Goal: Entertainment & Leisure: Consume media (video, audio)

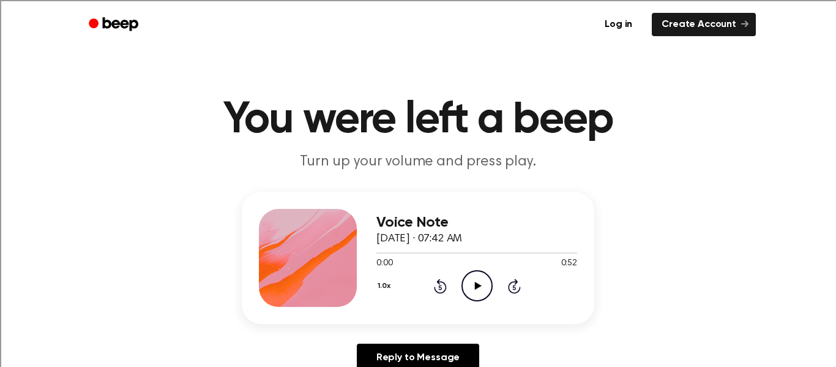
click at [476, 281] on icon "Play Audio" at bounding box center [477, 285] width 31 height 31
click at [472, 282] on icon "Play Audio" at bounding box center [477, 285] width 31 height 31
click at [485, 285] on icon "Play Audio" at bounding box center [477, 285] width 31 height 31
click at [479, 290] on icon "Play Audio" at bounding box center [477, 285] width 31 height 31
click at [478, 294] on icon "Play Audio" at bounding box center [477, 285] width 31 height 31
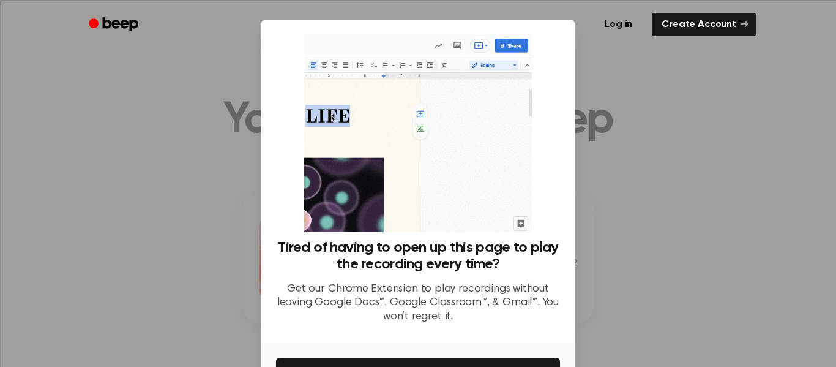
click at [641, 163] on div at bounding box center [418, 183] width 836 height 367
click at [636, 181] on div at bounding box center [418, 183] width 836 height 367
click at [657, 219] on div at bounding box center [418, 183] width 836 height 367
click at [662, 234] on div at bounding box center [418, 183] width 836 height 367
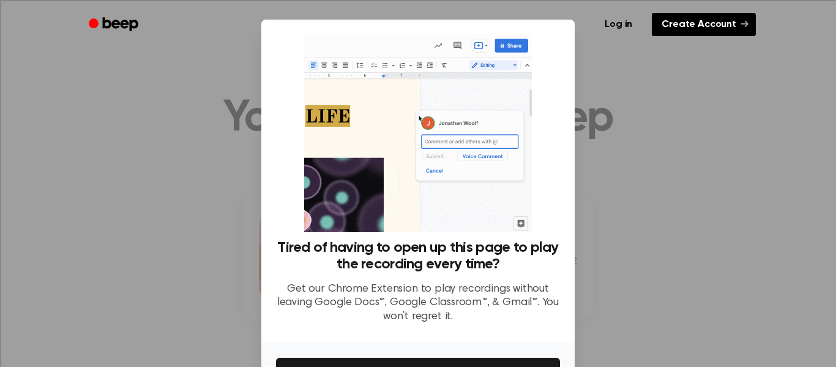
click at [735, 26] on link "Create Account" at bounding box center [704, 24] width 104 height 23
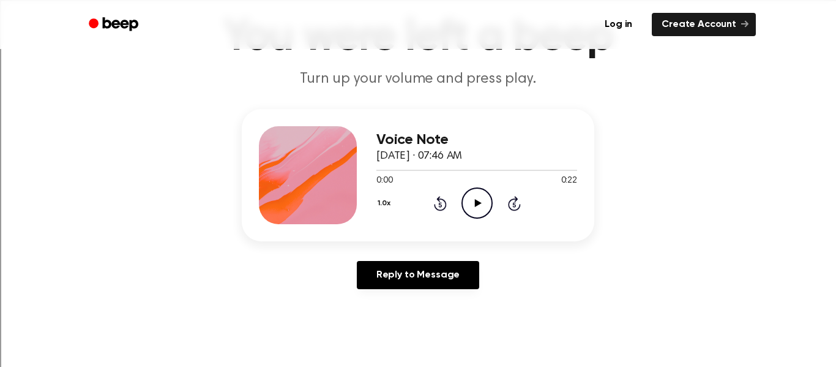
scroll to position [83, 0]
click at [481, 197] on icon "Play Audio" at bounding box center [477, 202] width 31 height 31
